Goal: Check status: Check status

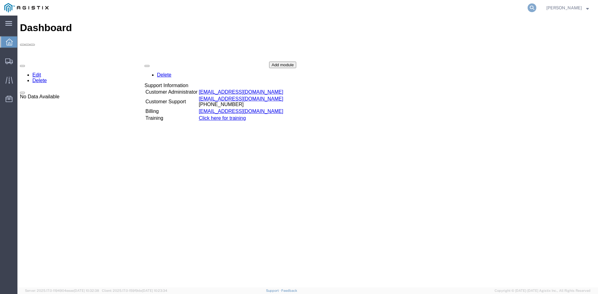
click at [536, 8] on icon at bounding box center [531, 7] width 9 height 9
paste input "56536162"
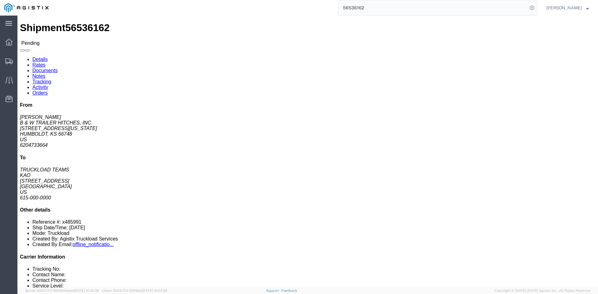
click at [365, 6] on input "56536162" at bounding box center [432, 7] width 189 height 15
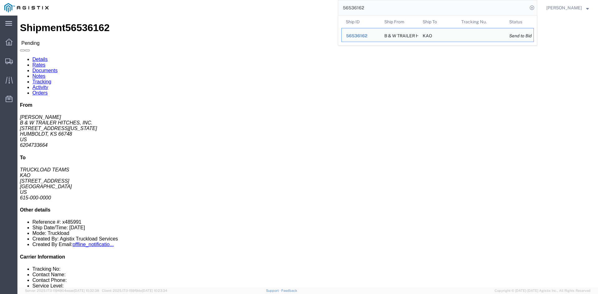
click at [365, 6] on input "56536162" at bounding box center [432, 7] width 189 height 15
paste input "40921"
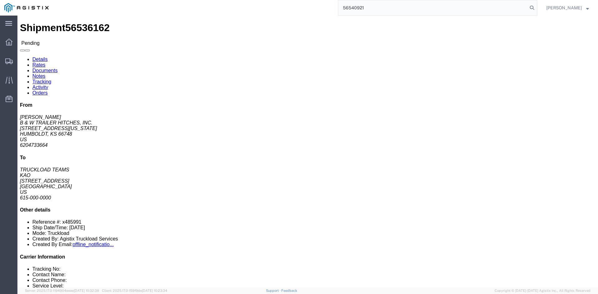
type input "56540921"
